Goal: Use online tool/utility: Utilize a website feature to perform a specific function

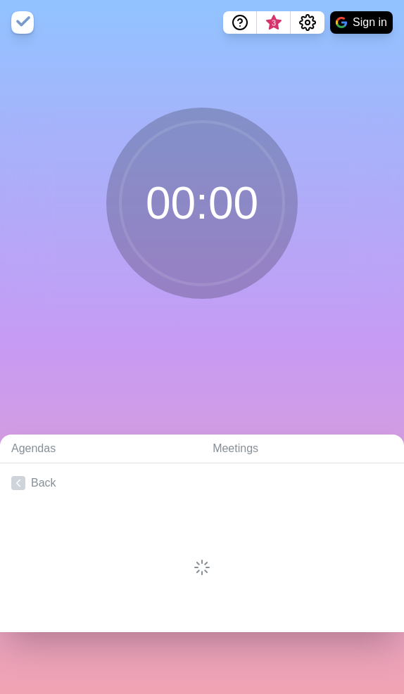
click at [24, 276] on div "00 : 00" at bounding box center [202, 209] width 404 height 202
click at [4, 209] on div "00 : 00" at bounding box center [202, 209] width 404 height 202
click at [39, 488] on link "Back" at bounding box center [202, 482] width 404 height 39
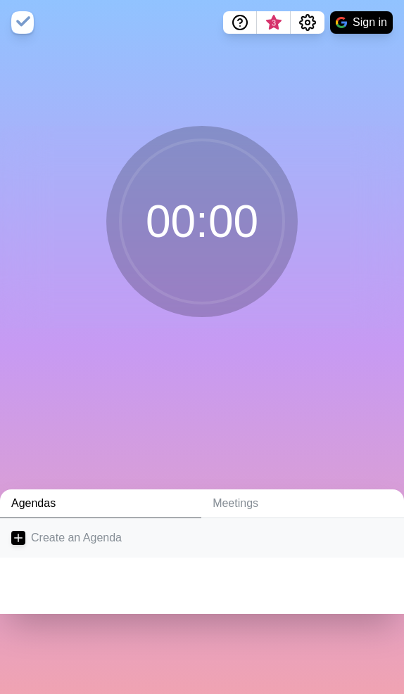
click at [80, 539] on link "Create an Agenda" at bounding box center [202, 537] width 404 height 39
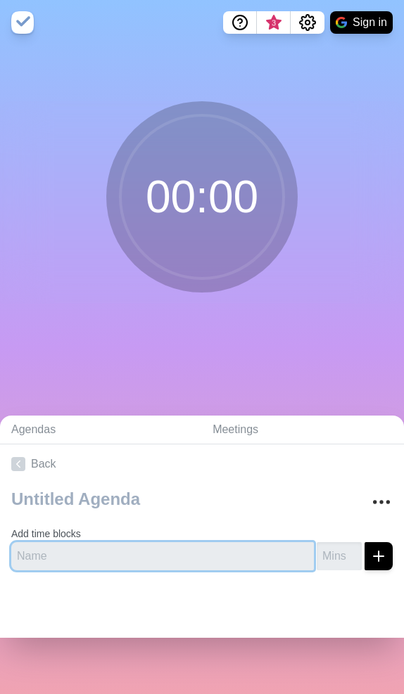
click at [79, 562] on input "text" at bounding box center [162, 556] width 302 height 28
type input "AJ"
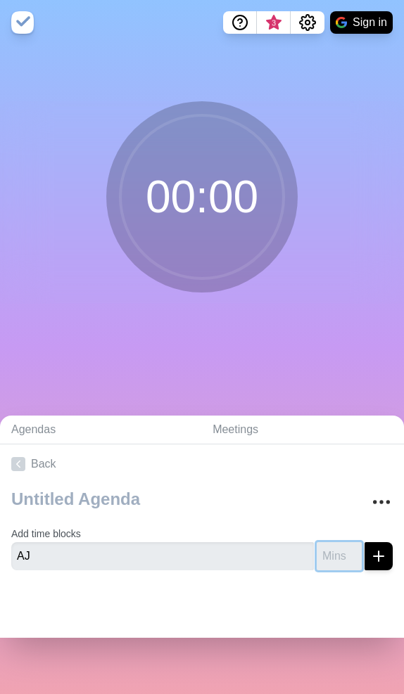
click at [316, 553] on input "number" at bounding box center [338, 556] width 45 height 28
type input "2"
click at [370, 562] on icon "submit" at bounding box center [378, 556] width 17 height 17
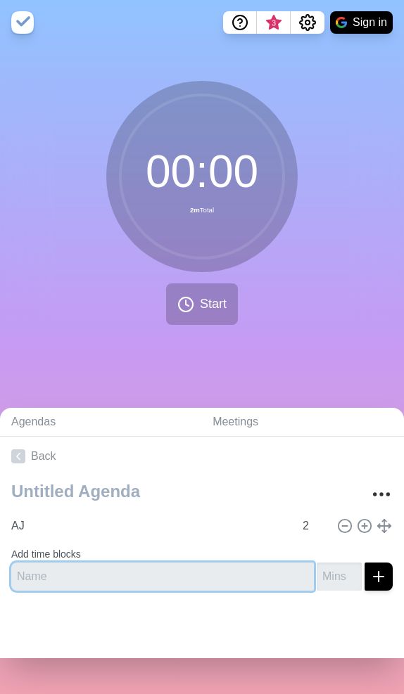
click at [165, 579] on input "text" at bounding box center [162, 576] width 302 height 28
type input "Ben"
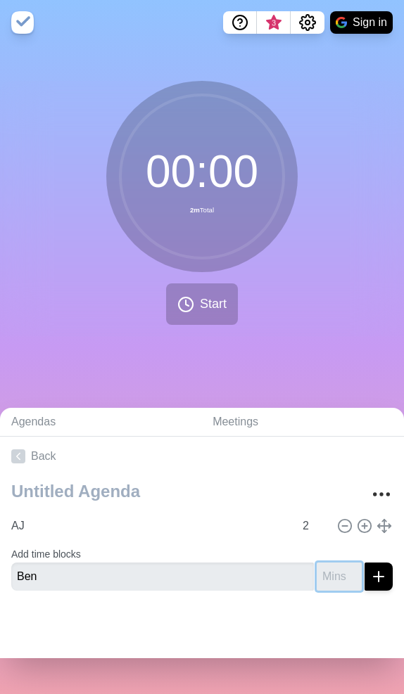
click at [316, 573] on input "number" at bounding box center [338, 576] width 45 height 28
type input "2"
click at [370, 581] on icon "submit" at bounding box center [378, 576] width 17 height 17
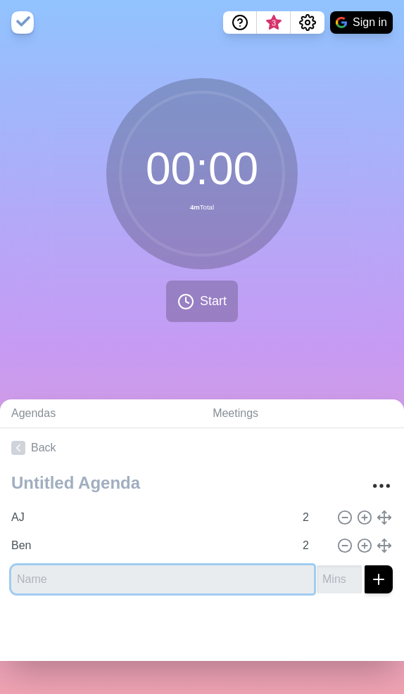
click at [153, 576] on input "text" at bounding box center [162, 579] width 302 height 28
type input "[PERSON_NAME]"
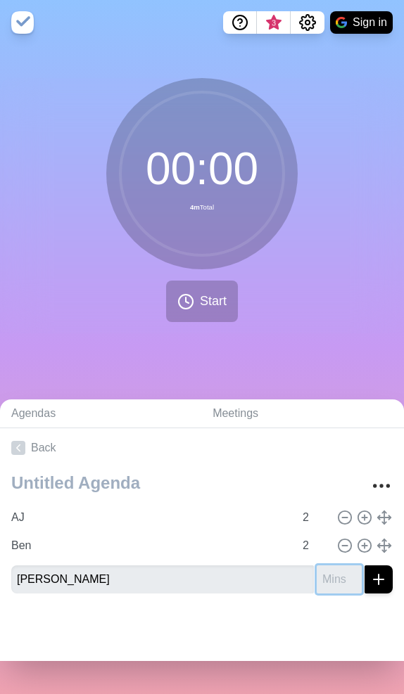
click at [324, 581] on input "number" at bounding box center [338, 579] width 45 height 28
type input "2"
click at [364, 583] on button "submit" at bounding box center [378, 579] width 28 height 28
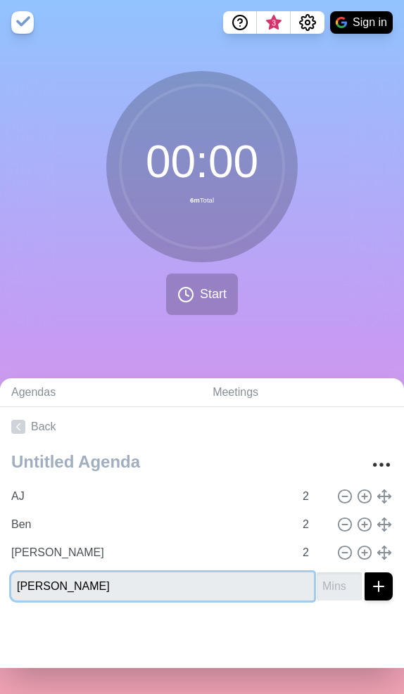
type input "[PERSON_NAME]"
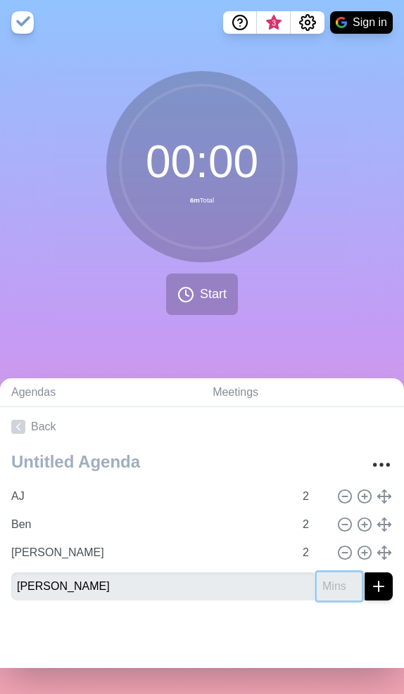
click at [316, 576] on input "number" at bounding box center [338, 586] width 45 height 28
type input "2"
click at [378, 588] on line "submit" at bounding box center [378, 586] width 0 height 10
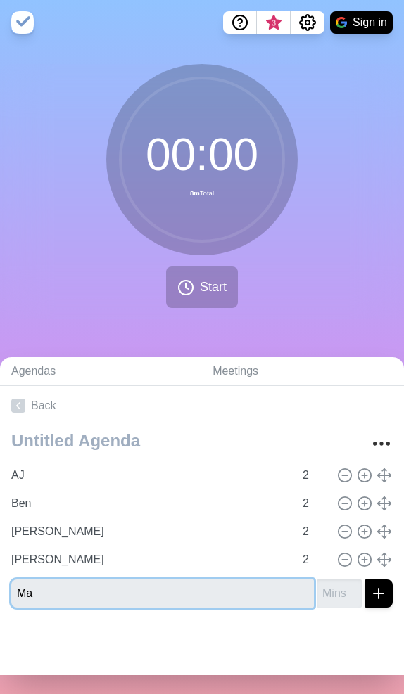
type input "M"
type input "[PERSON_NAME]"
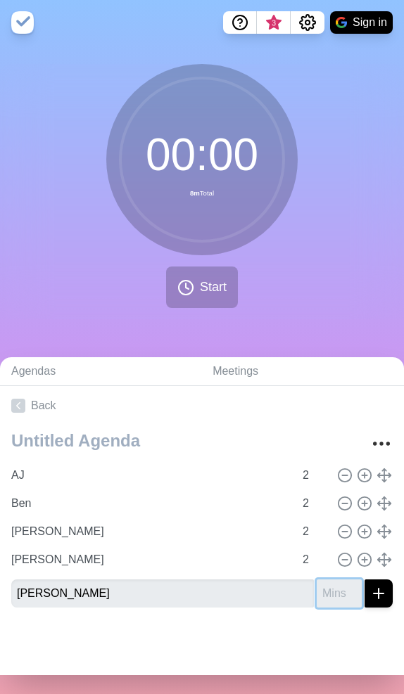
click at [316, 599] on input "number" at bounding box center [338, 593] width 45 height 28
type input "2"
click at [370, 596] on icon "submit" at bounding box center [378, 593] width 17 height 17
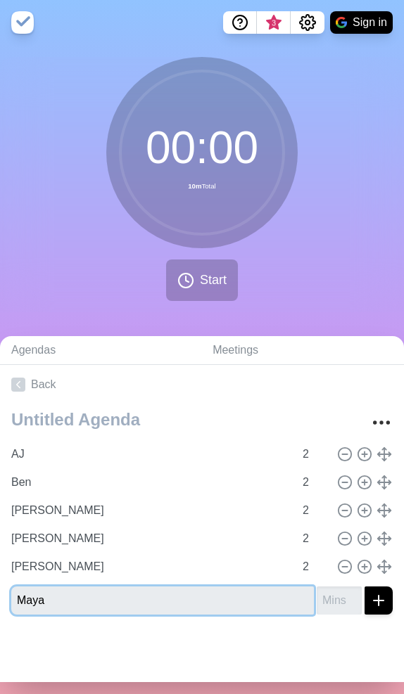
type input "Maya"
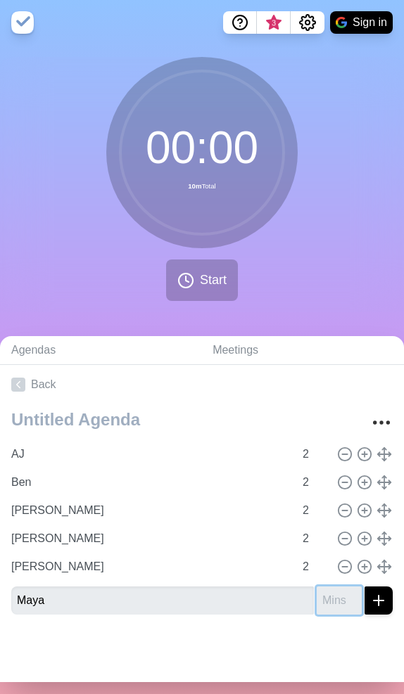
click at [316, 593] on input "number" at bounding box center [338, 600] width 45 height 28
type input "2"
click at [378, 597] on line "submit" at bounding box center [378, 600] width 0 height 10
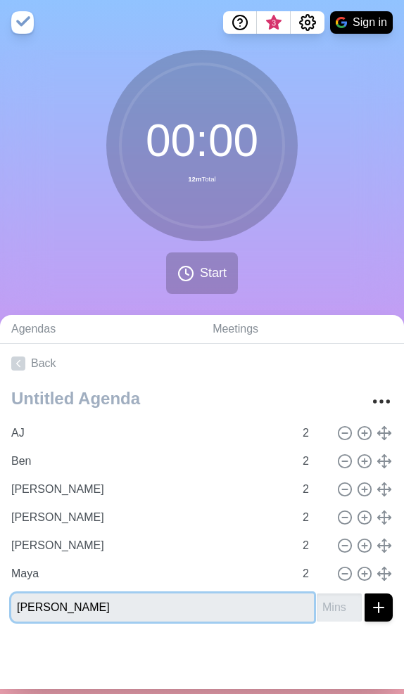
type input "[PERSON_NAME]"
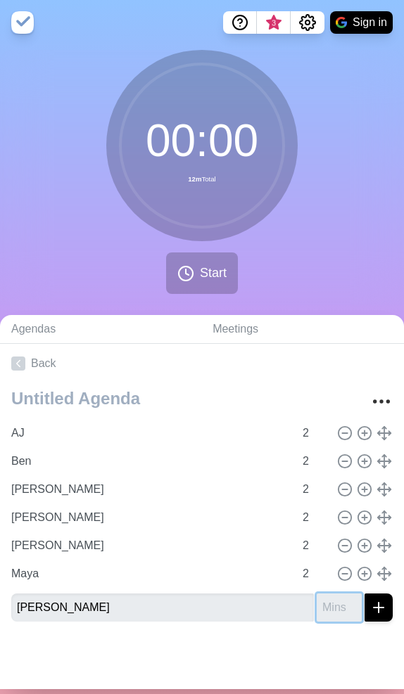
drag, startPoint x: 307, startPoint y: 607, endPoint x: 323, endPoint y: 607, distance: 15.5
click at [316, 607] on input "number" at bounding box center [338, 607] width 45 height 28
type input "2"
click at [380, 602] on div "AJ 2 Ben 2 [PERSON_NAME] 2 Luther 2 [PERSON_NAME] 2 Maya 2 [PERSON_NAME] 2" at bounding box center [202, 508] width 404 height 250
click at [370, 605] on icon "submit" at bounding box center [378, 607] width 17 height 17
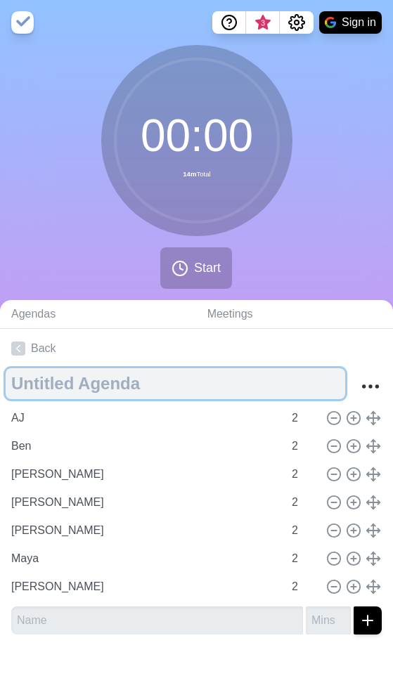
click at [82, 395] on textarea at bounding box center [176, 383] width 340 height 31
type textarea "Stand Up"
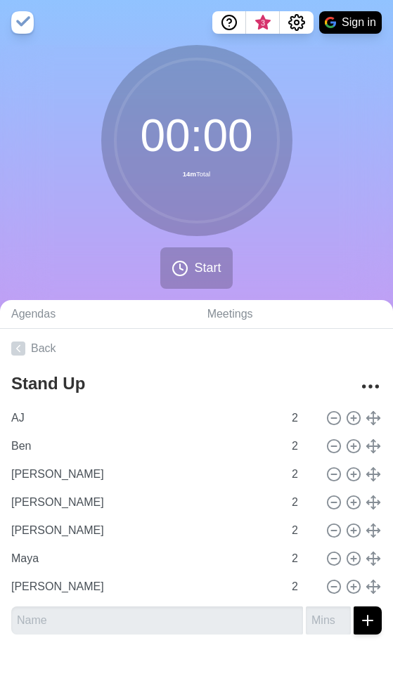
click at [167, 638] on div at bounding box center [196, 674] width 393 height 56
click at [185, 269] on icon at bounding box center [180, 268] width 17 height 17
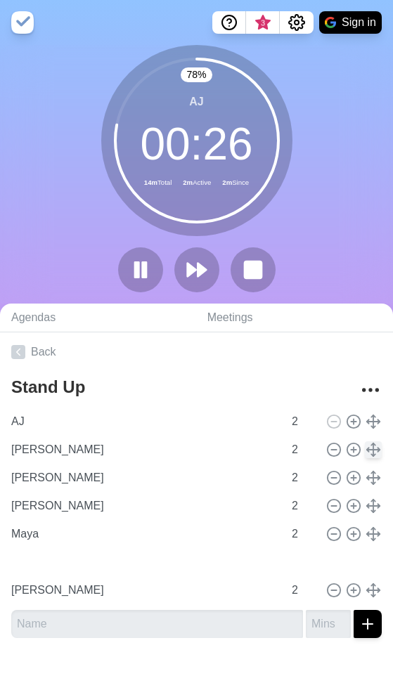
type input "[PERSON_NAME]"
type input "Maya"
type input "Ben"
type input "[PERSON_NAME]"
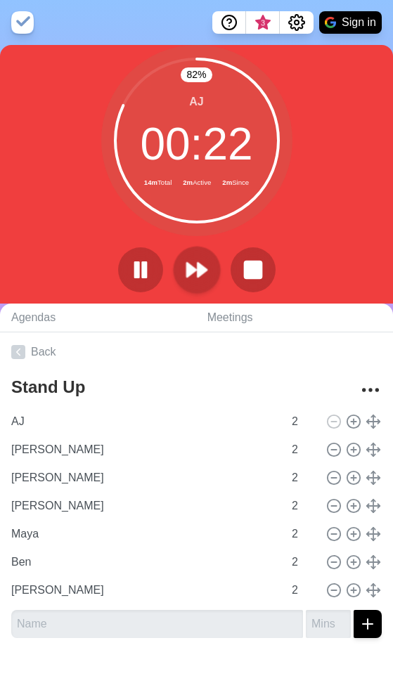
click at [191, 271] on polygon at bounding box center [191, 270] width 9 height 14
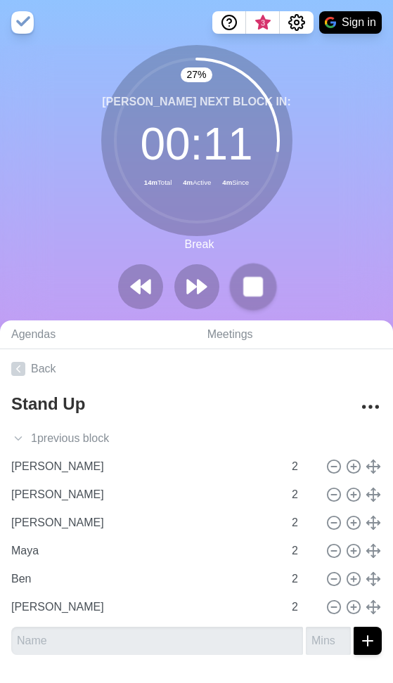
click at [260, 292] on rect at bounding box center [253, 287] width 18 height 18
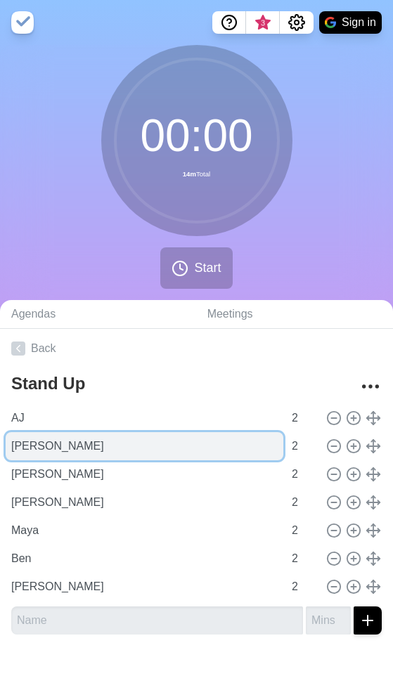
click at [56, 447] on input "[PERSON_NAME]" at bounding box center [145, 446] width 278 height 28
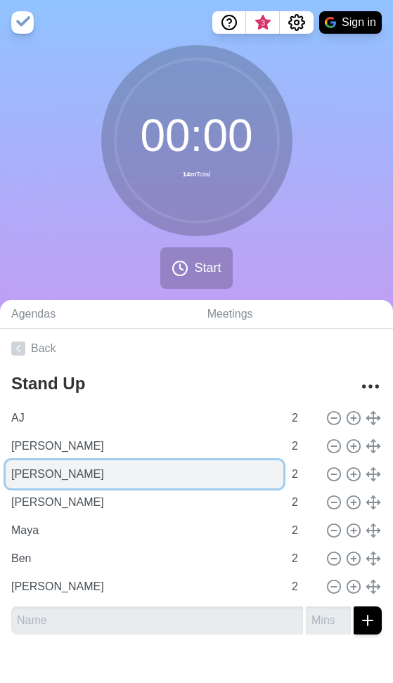
click at [54, 480] on input "[PERSON_NAME]" at bounding box center [145, 474] width 278 height 28
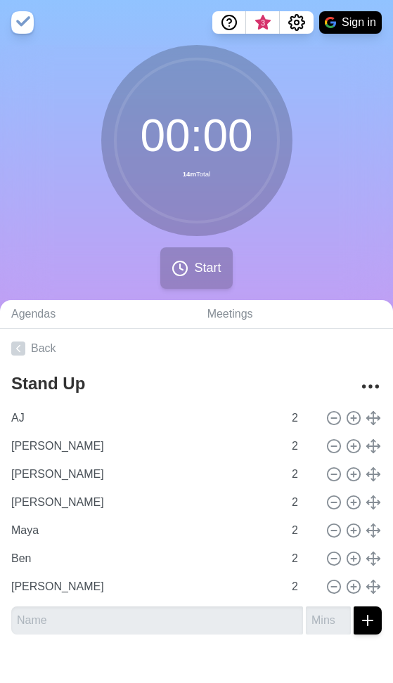
drag, startPoint x: 3, startPoint y: 318, endPoint x: 186, endPoint y: 264, distance: 191.1
click at [186, 264] on icon at bounding box center [180, 268] width 17 height 17
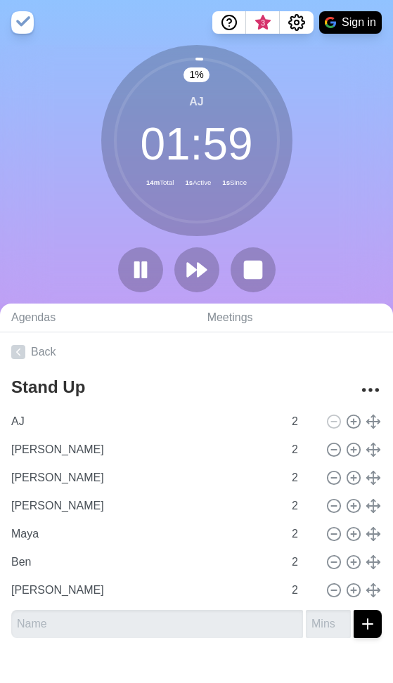
drag, startPoint x: 250, startPoint y: 190, endPoint x: 246, endPoint y: 202, distance: 13.3
click at [250, 197] on circle at bounding box center [196, 140] width 163 height 163
click at [207, 265] on icon at bounding box center [197, 270] width 24 height 24
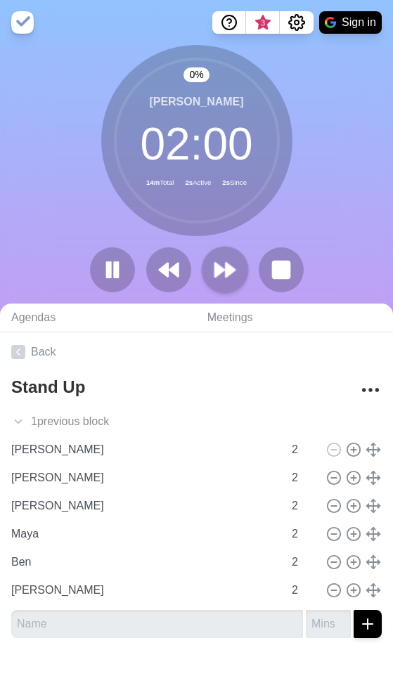
click at [210, 271] on button at bounding box center [224, 269] width 47 height 47
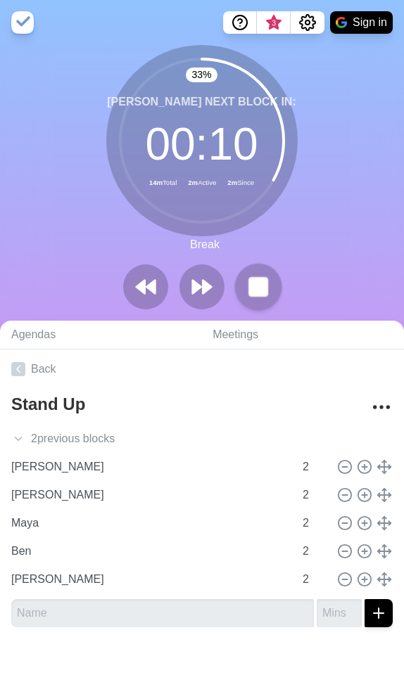
click at [256, 288] on rect at bounding box center [258, 287] width 18 height 18
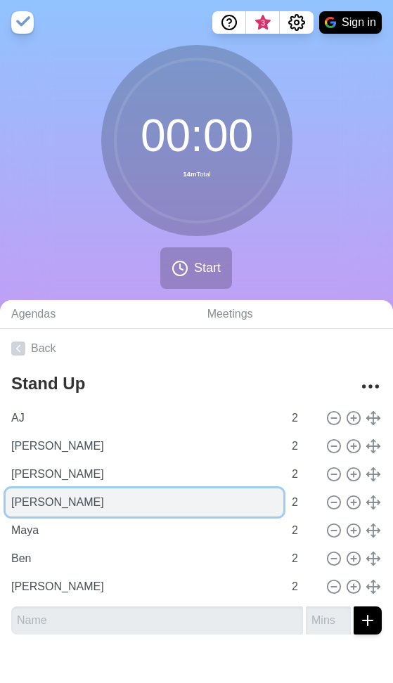
click at [41, 504] on input "[PERSON_NAME]" at bounding box center [145, 503] width 278 height 28
